Goal: Task Accomplishment & Management: Manage account settings

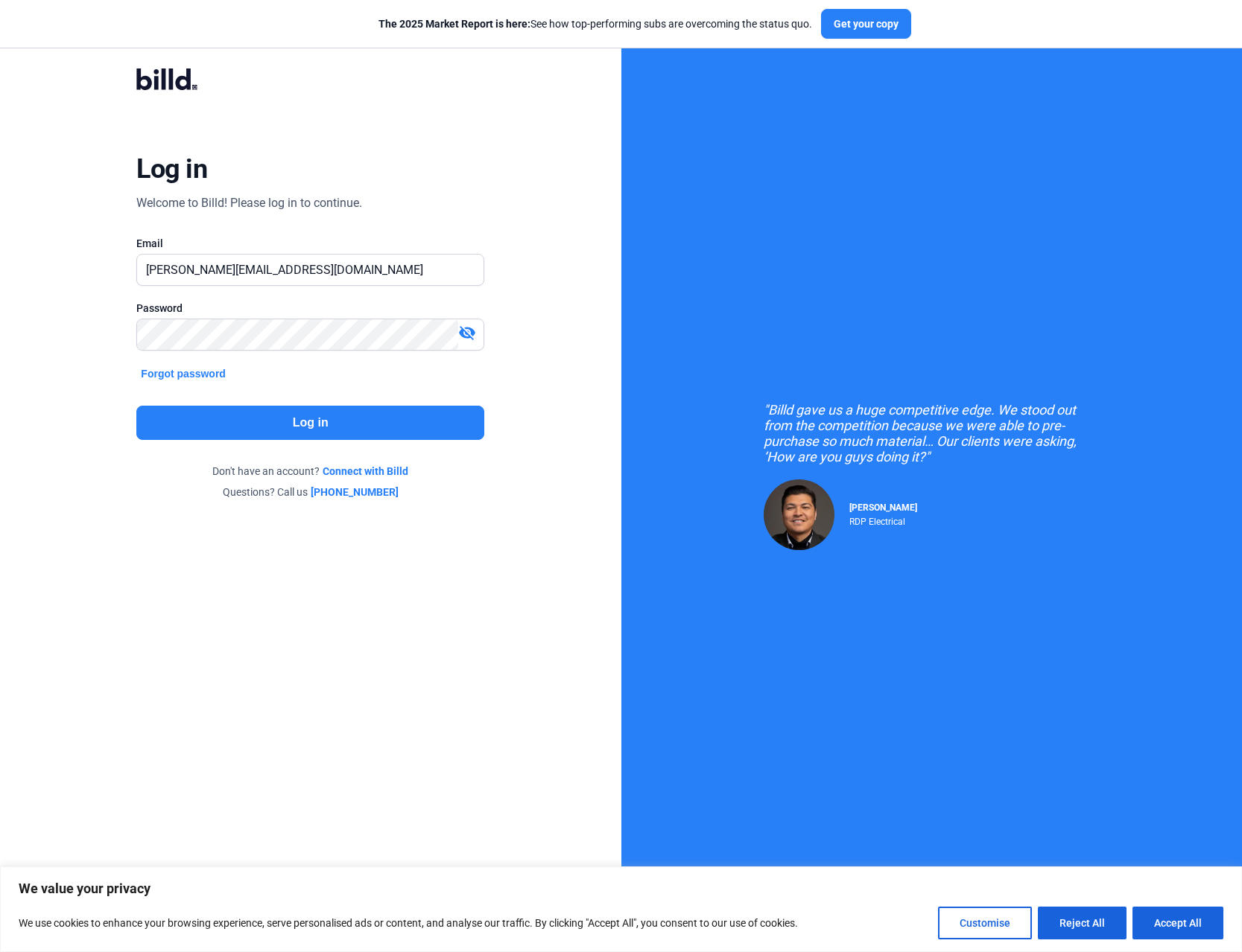
click at [270, 419] on button "Log in" at bounding box center [310, 422] width 348 height 34
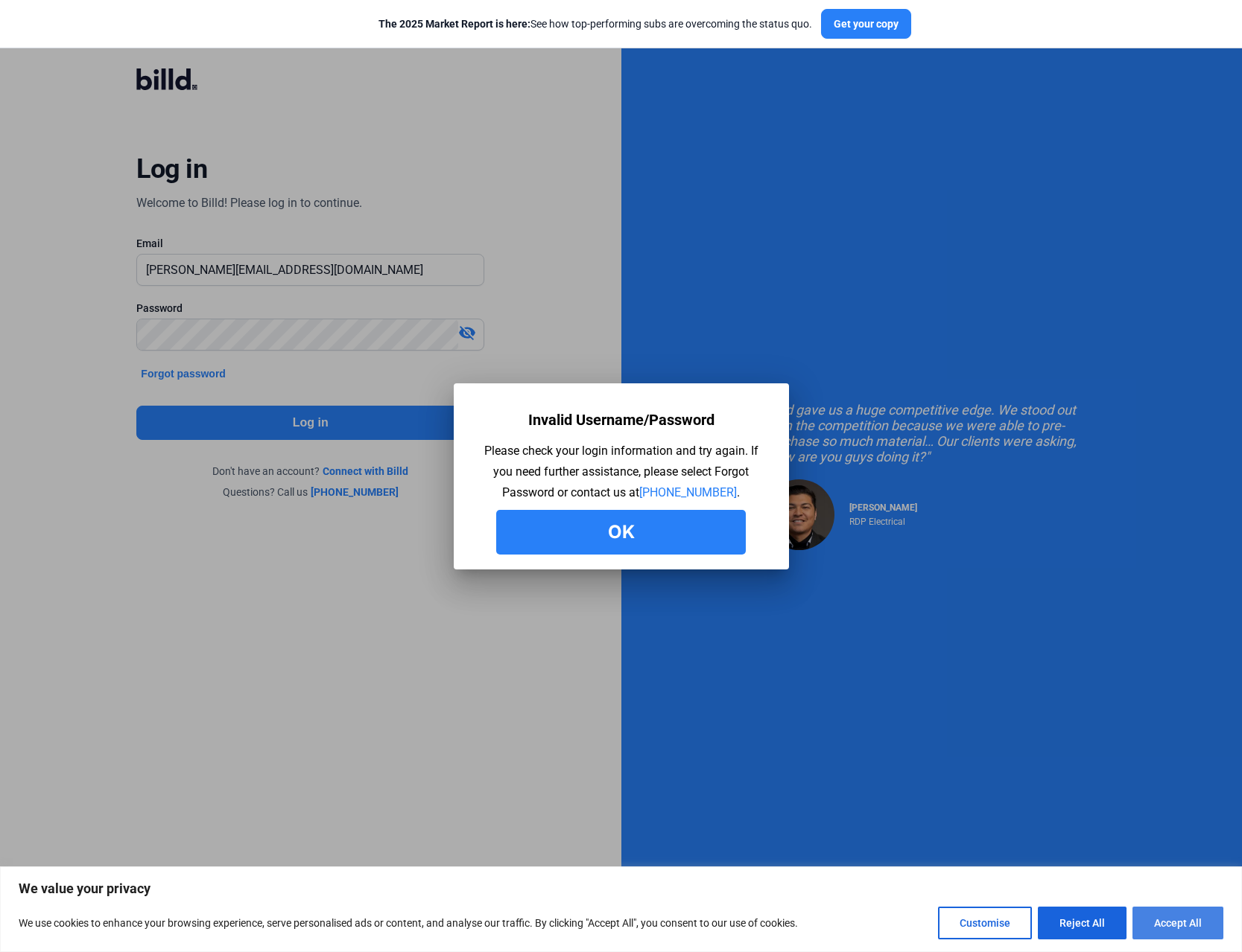
click at [1179, 917] on button "Accept All" at bounding box center [1177, 924] width 91 height 33
checkbox input "true"
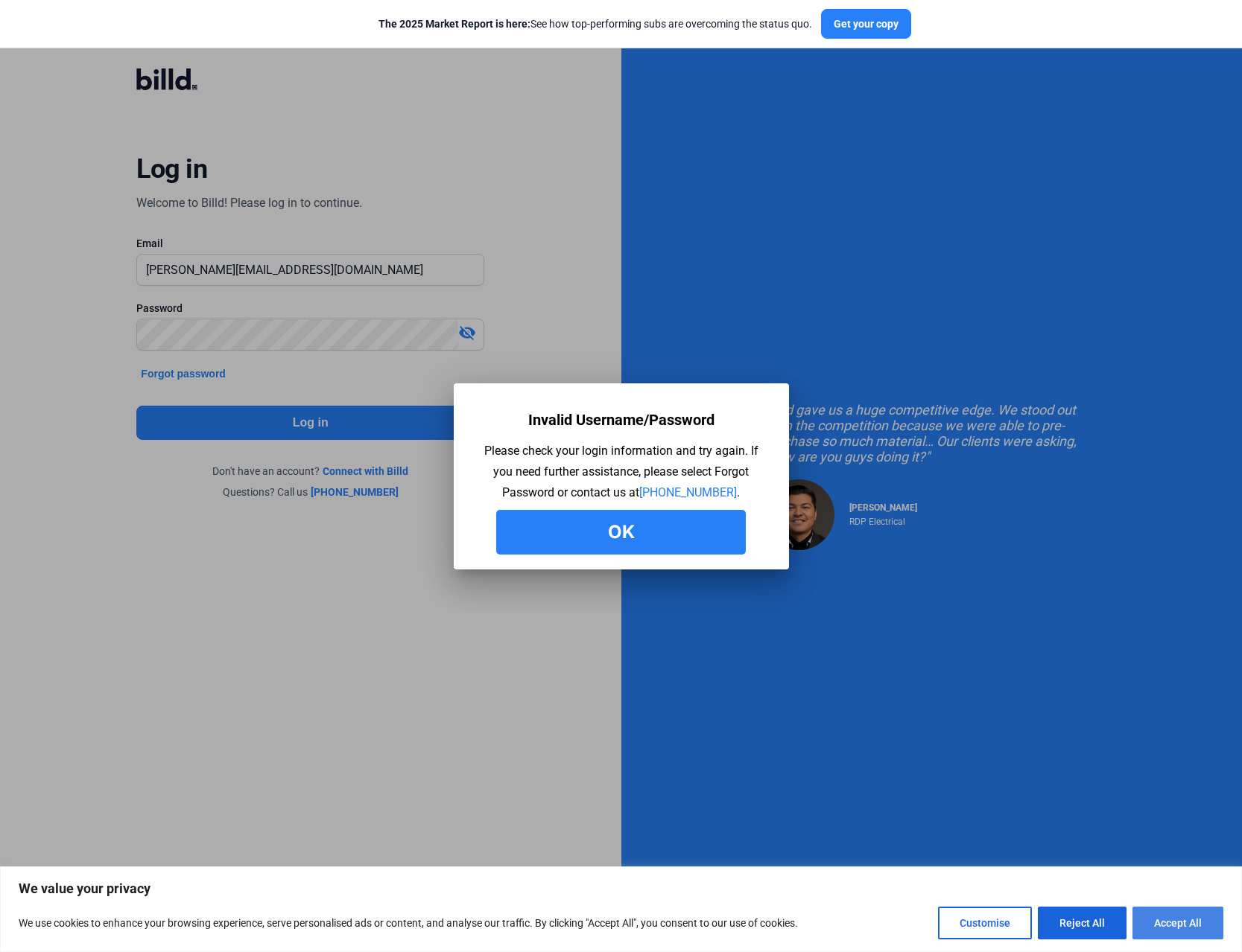
checkbox input "true"
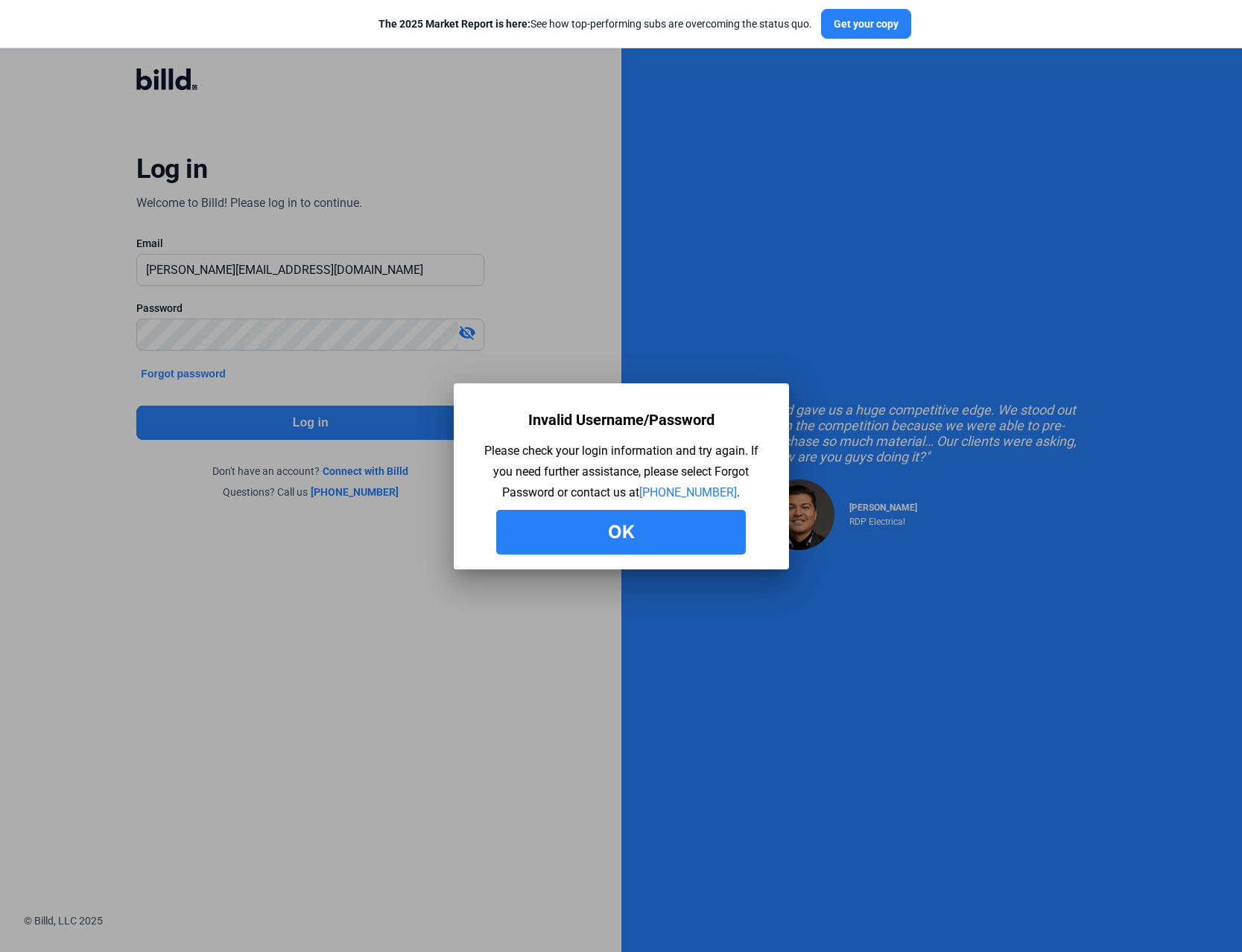
click at [663, 531] on button "Ok" at bounding box center [621, 532] width 250 height 45
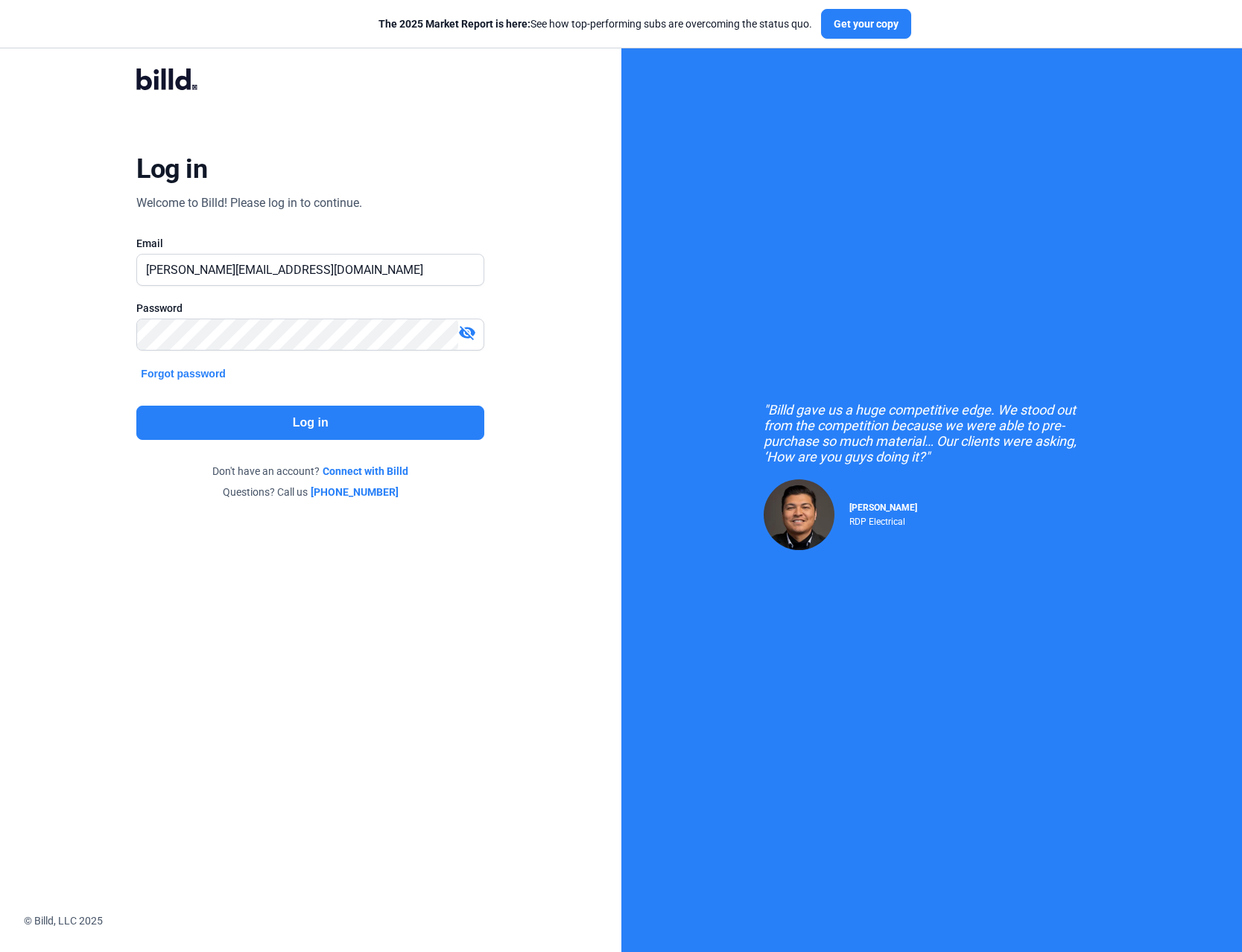
click at [465, 335] on mat-icon "visibility_off" at bounding box center [467, 332] width 18 height 18
click at [267, 422] on button "Log in" at bounding box center [310, 422] width 348 height 34
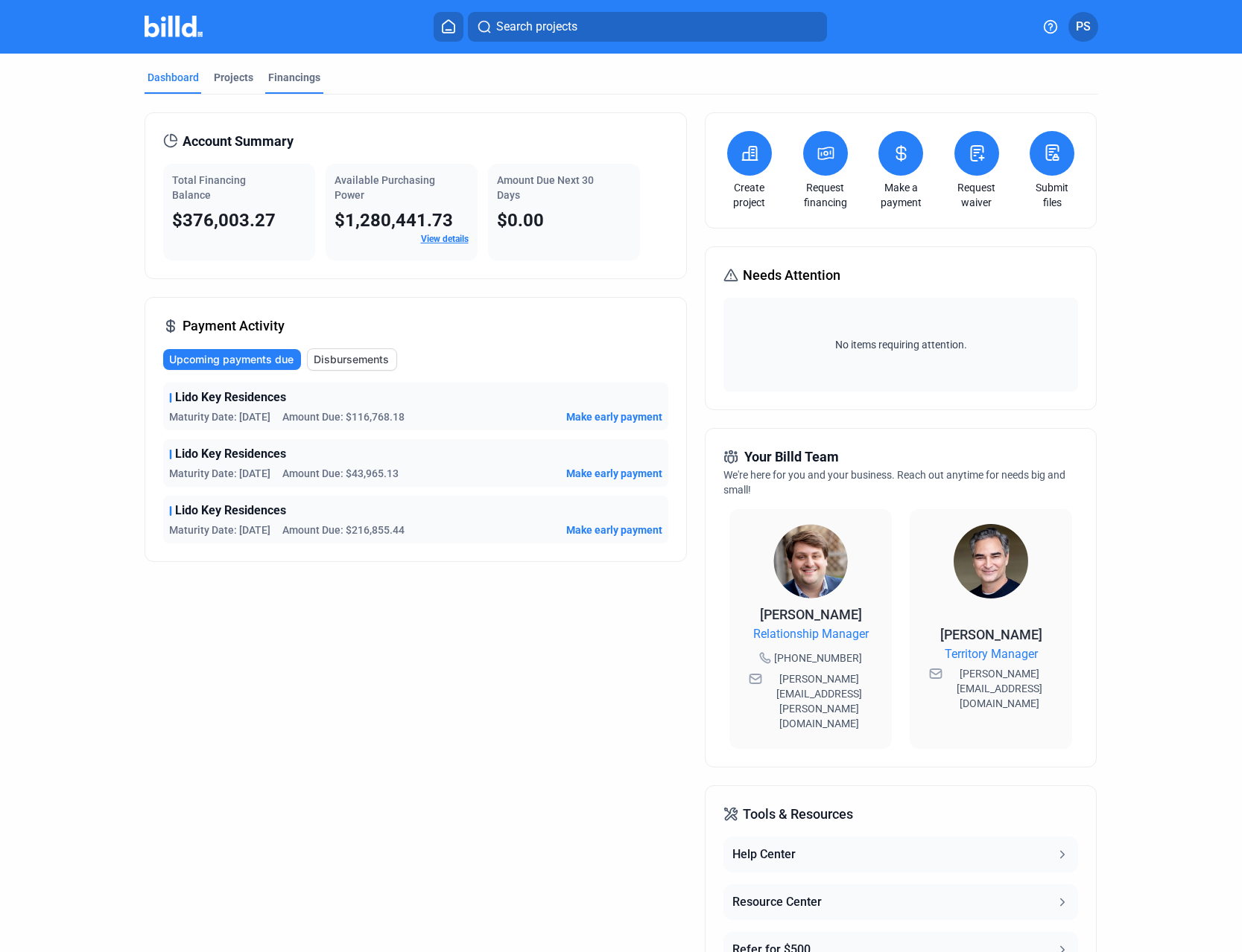
click at [298, 77] on div "Financings" at bounding box center [293, 77] width 52 height 15
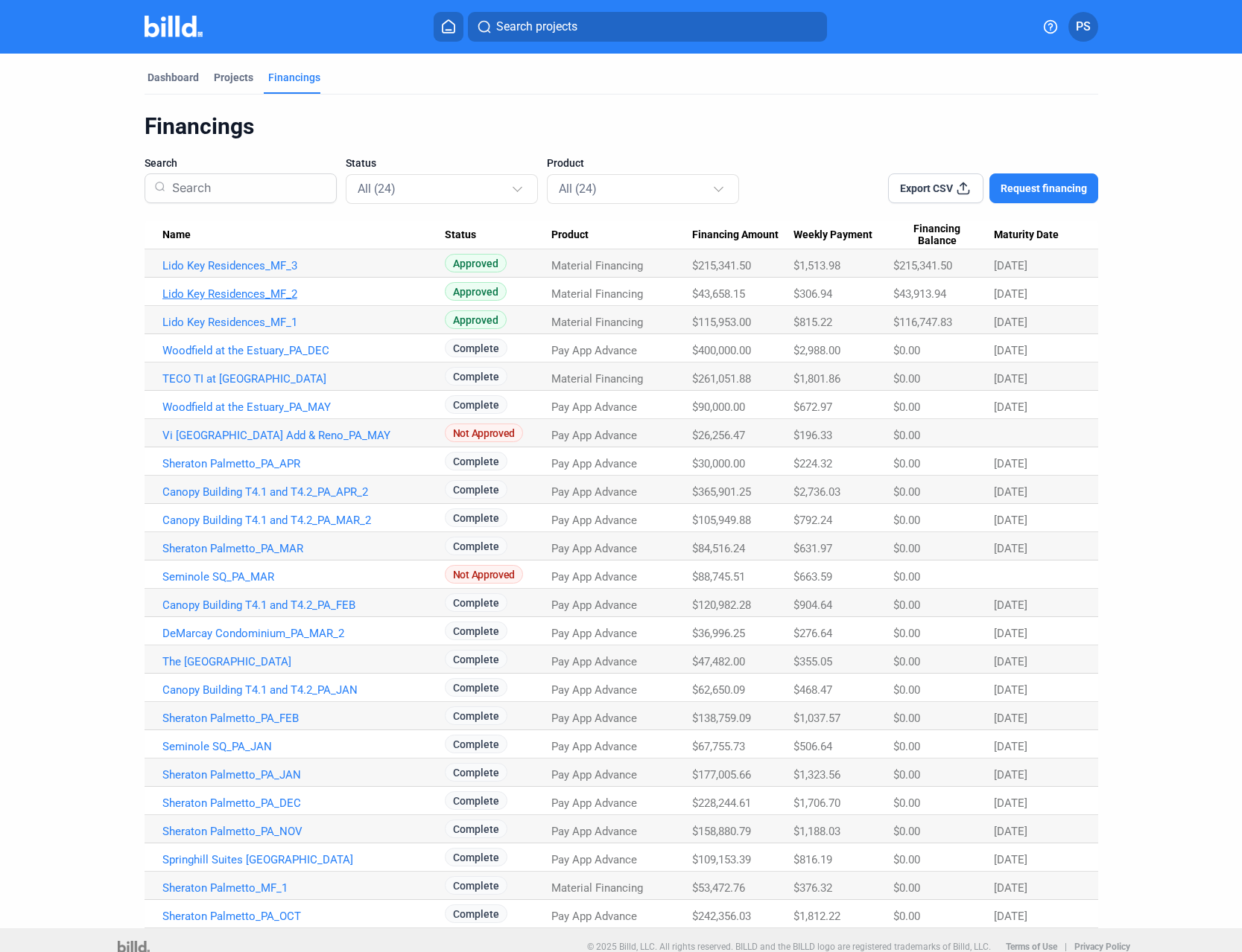
click at [260, 273] on link "Lido Key Residences_MF_2" at bounding box center [304, 266] width 283 height 14
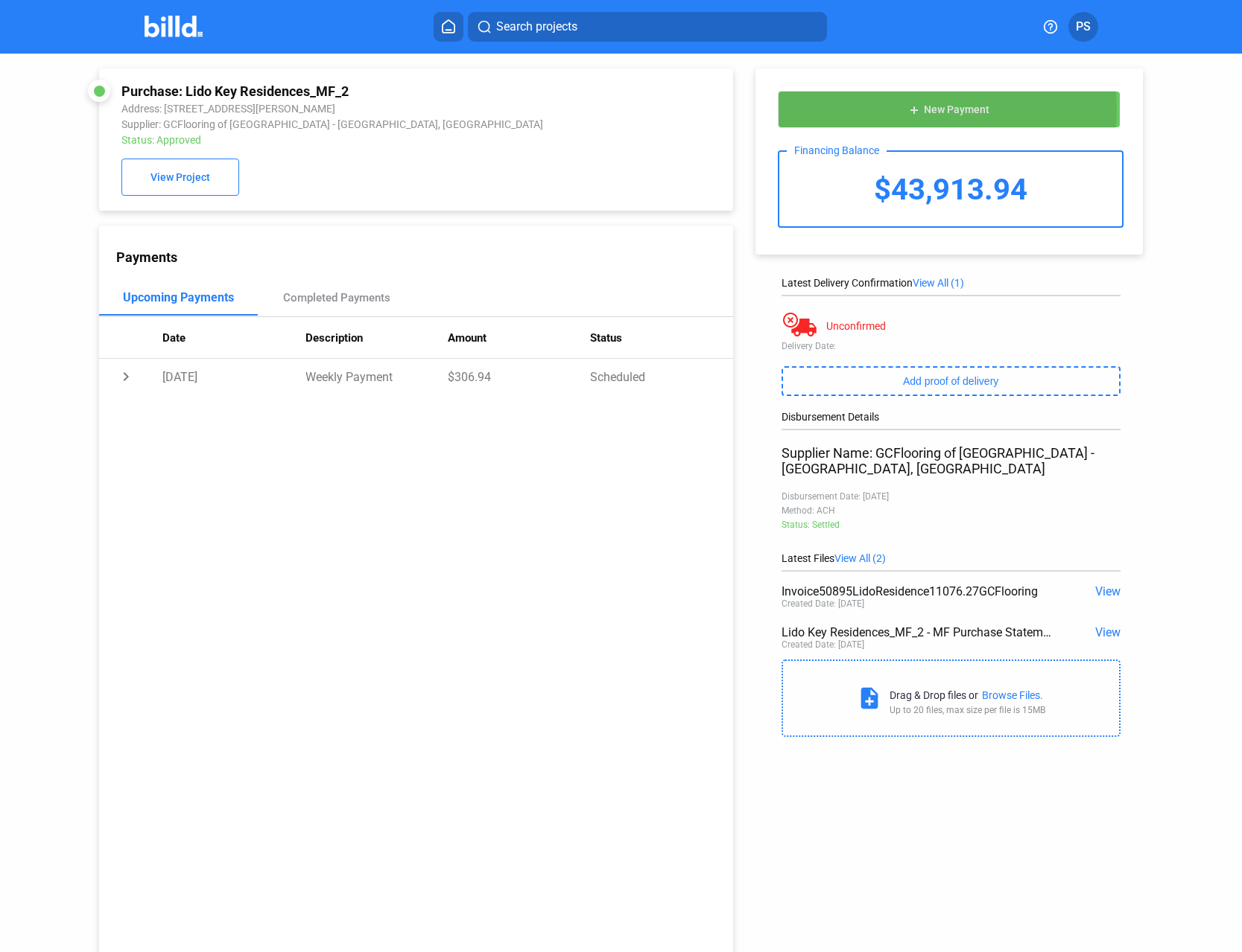
click at [938, 110] on span "New Payment" at bounding box center [955, 110] width 65 height 12
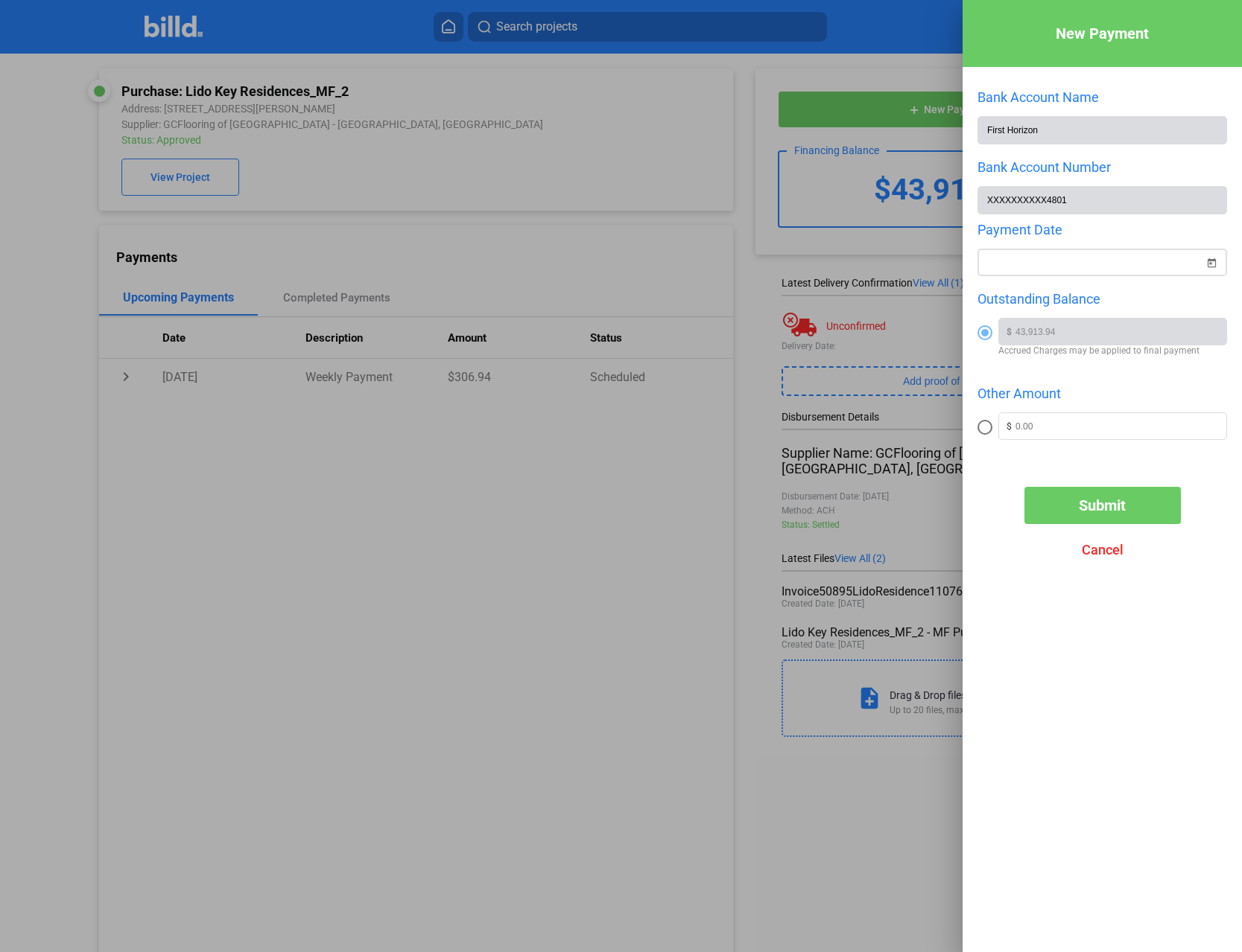
click at [1212, 267] on span "Open calendar" at bounding box center [1211, 253] width 36 height 36
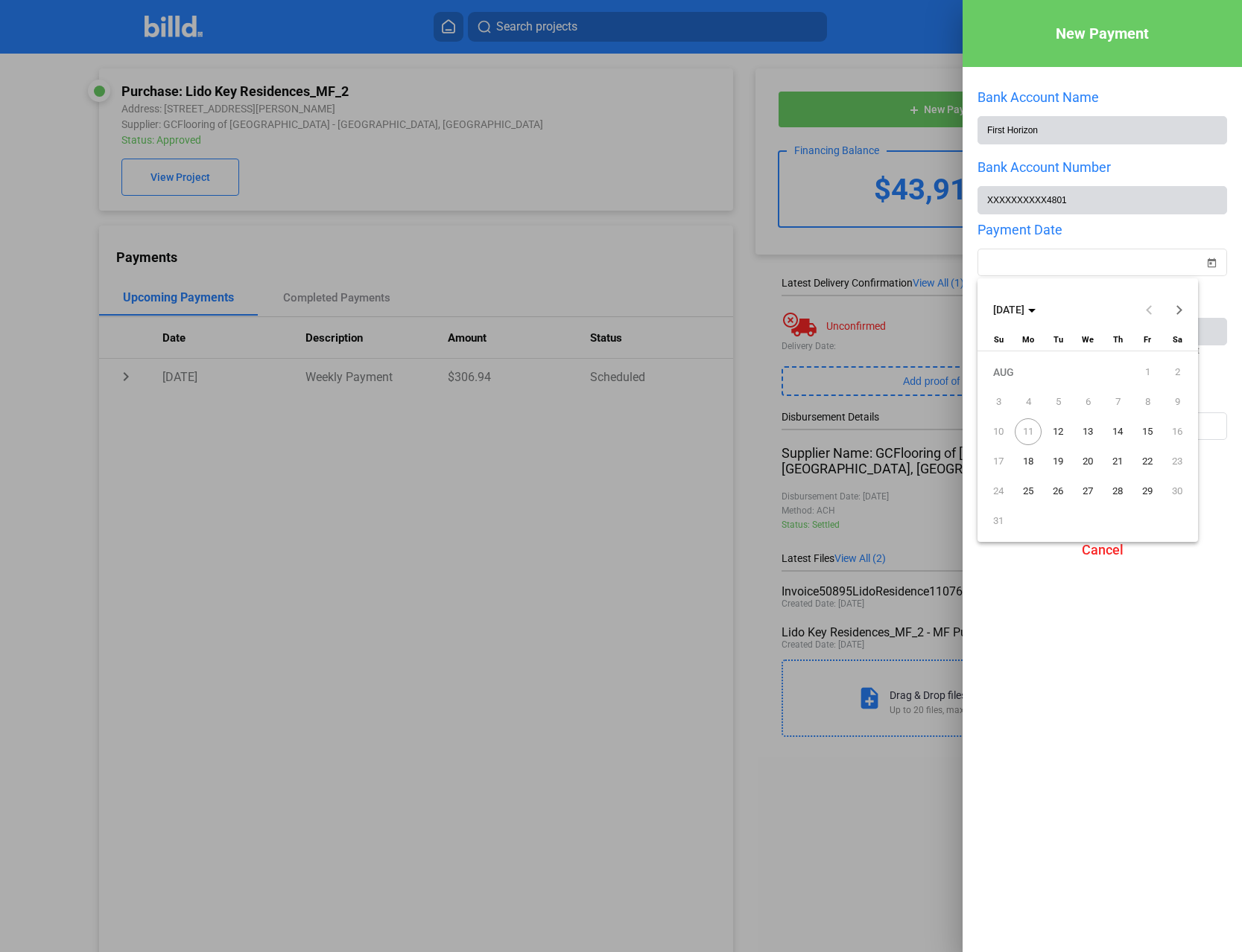
click at [1060, 434] on span "12" at bounding box center [1058, 432] width 27 height 27
type input "[DATE]"
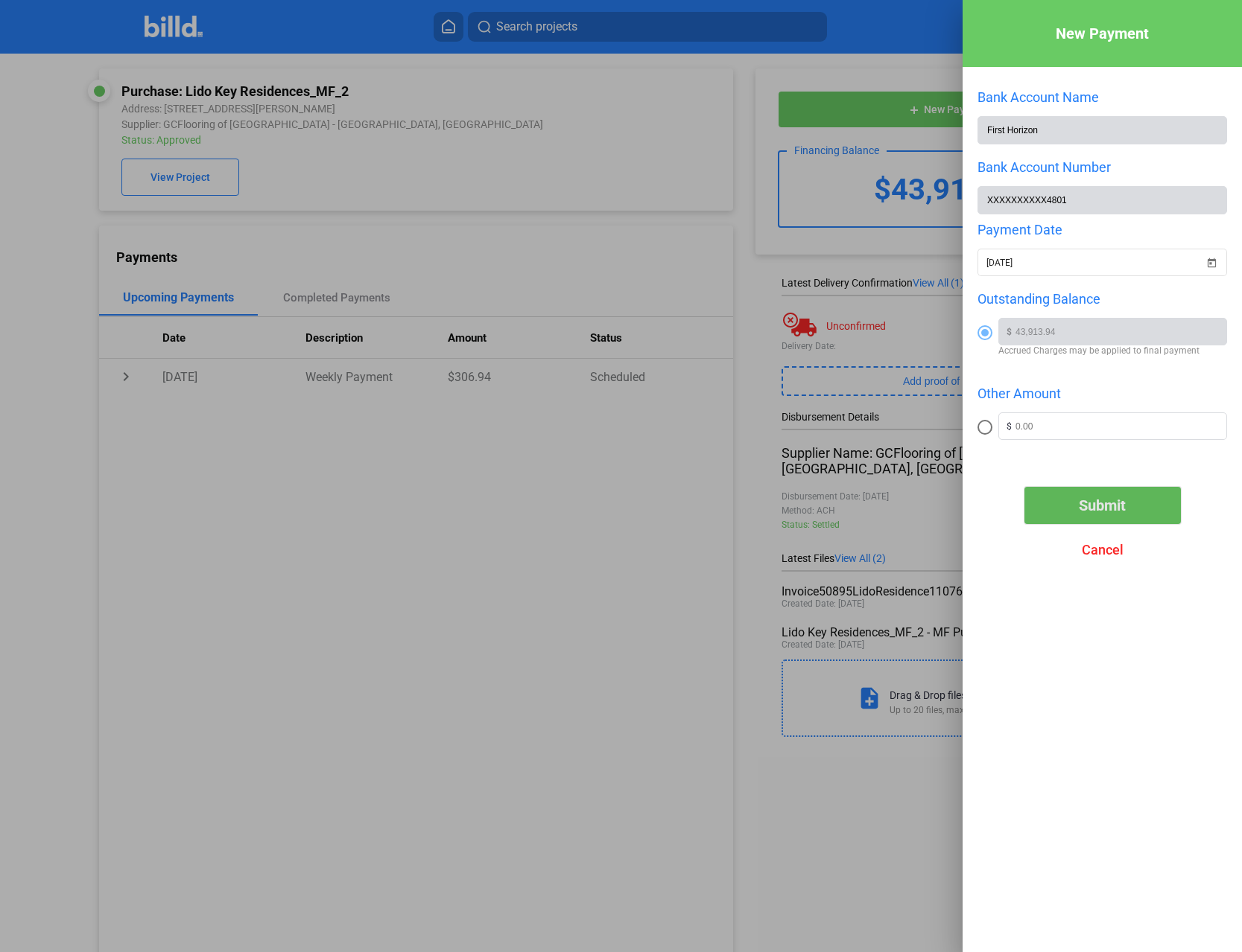
click at [1100, 506] on span "Submit" at bounding box center [1102, 506] width 47 height 18
